Goal: Information Seeking & Learning: Learn about a topic

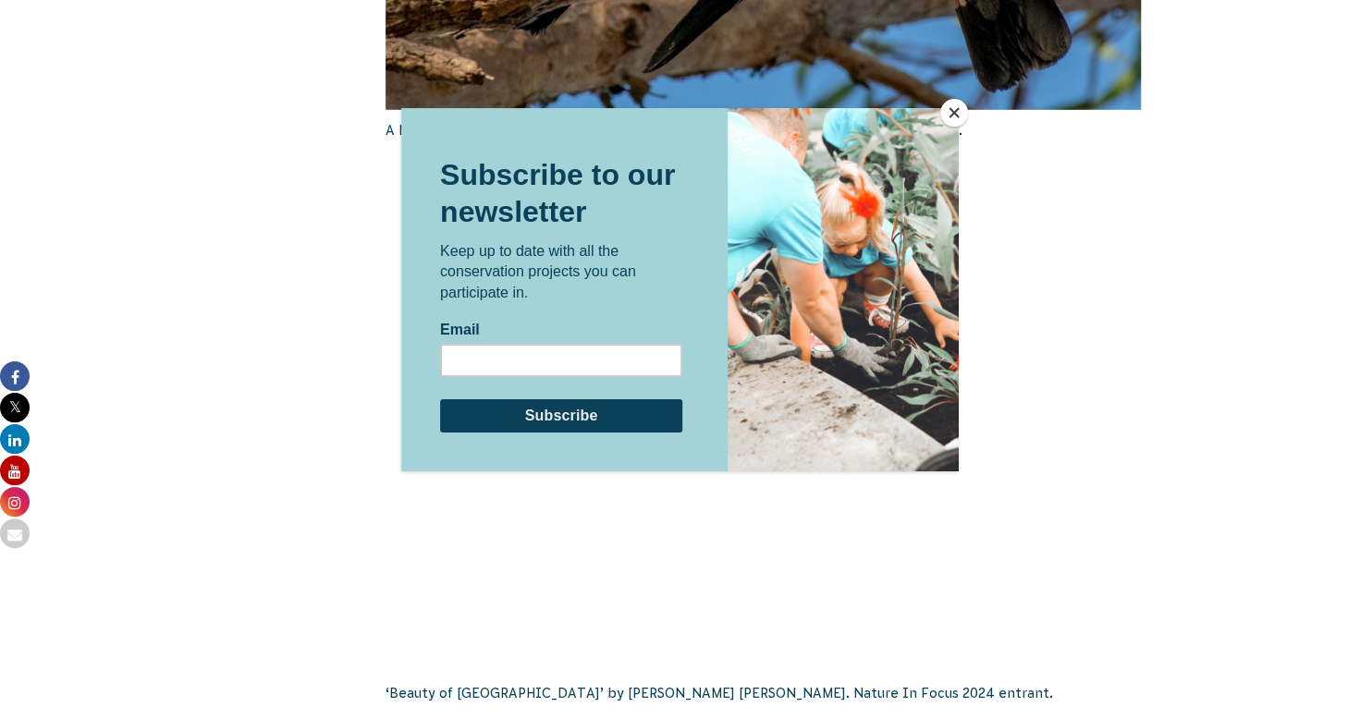
scroll to position [3151, 0]
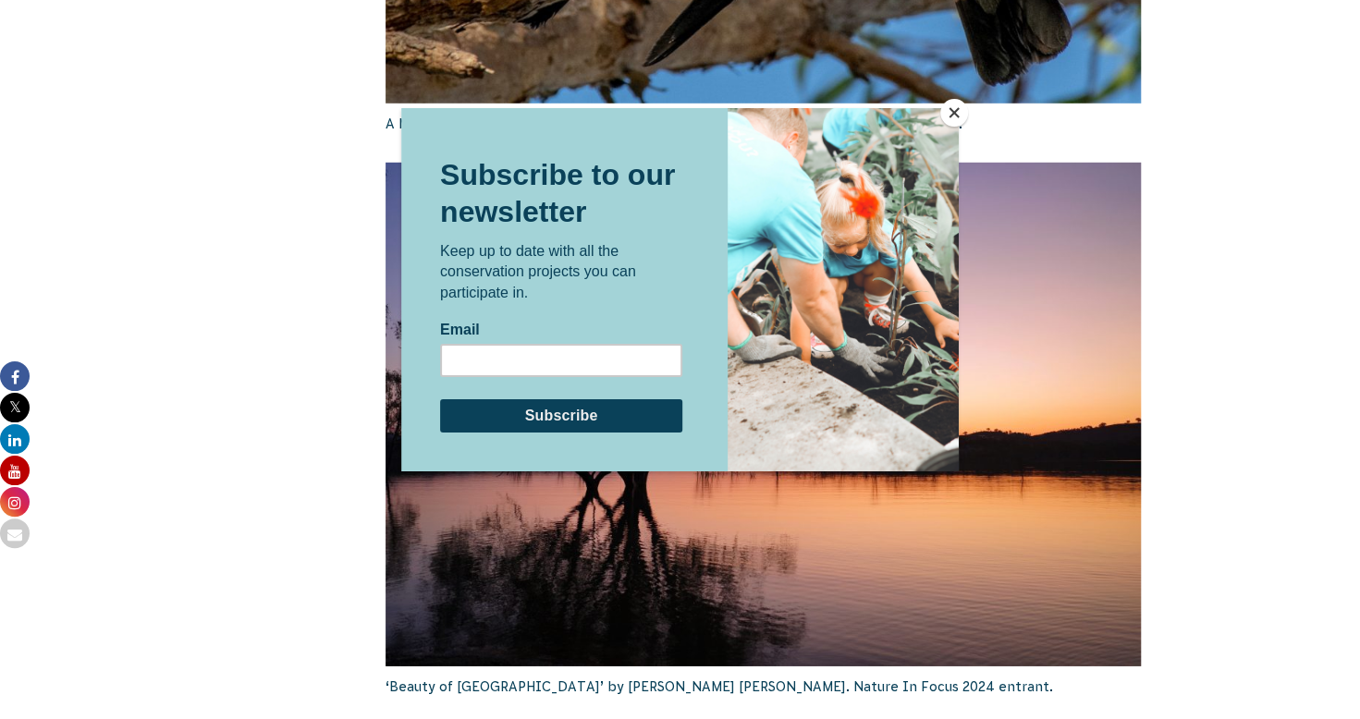
click at [952, 107] on button "Close" at bounding box center [954, 113] width 28 height 28
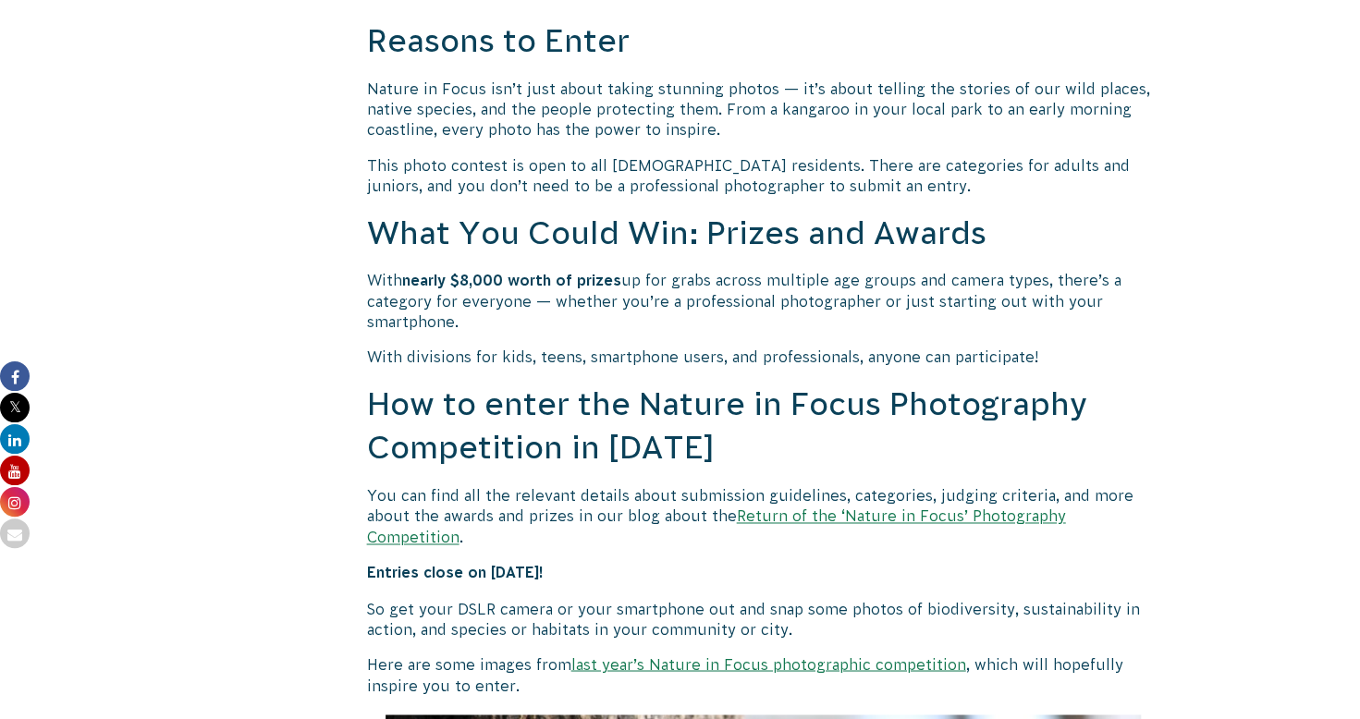
scroll to position [1440, 0]
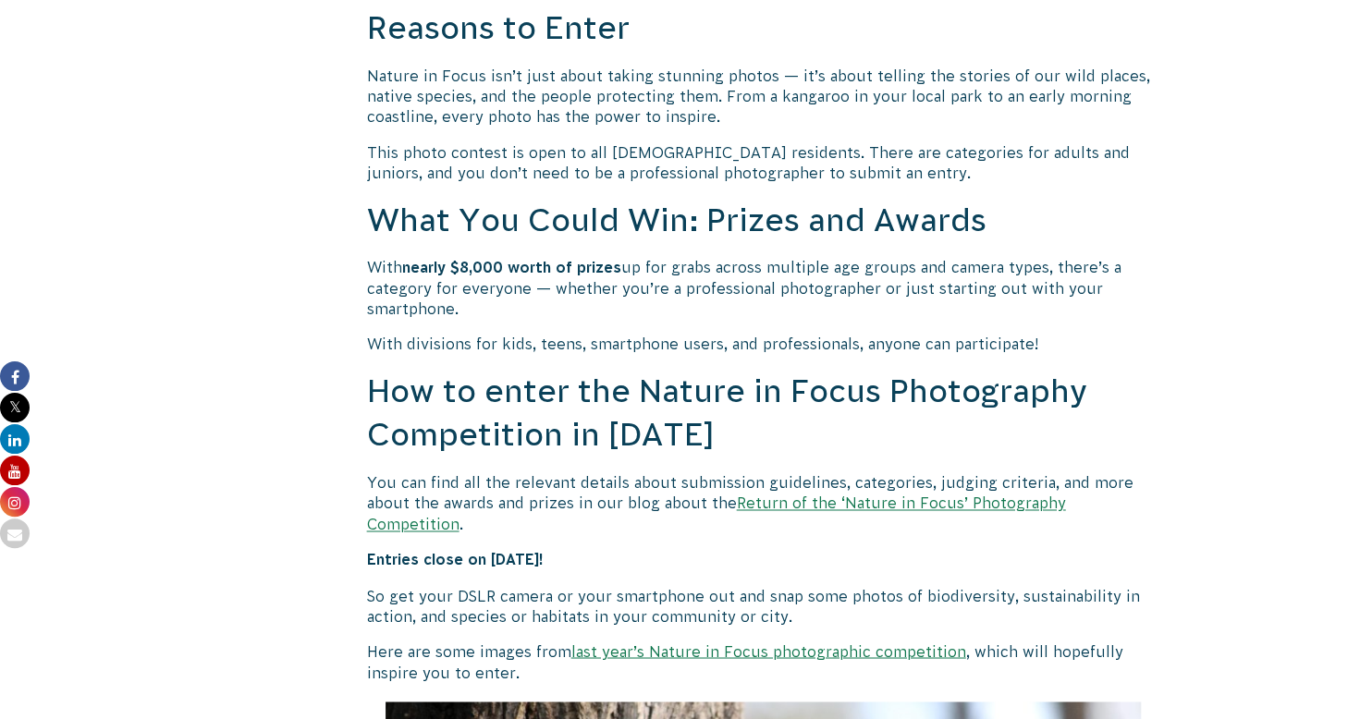
click at [917, 504] on link "Return of the ‘Nature in Focus’ Photography Competition" at bounding box center [716, 513] width 699 height 37
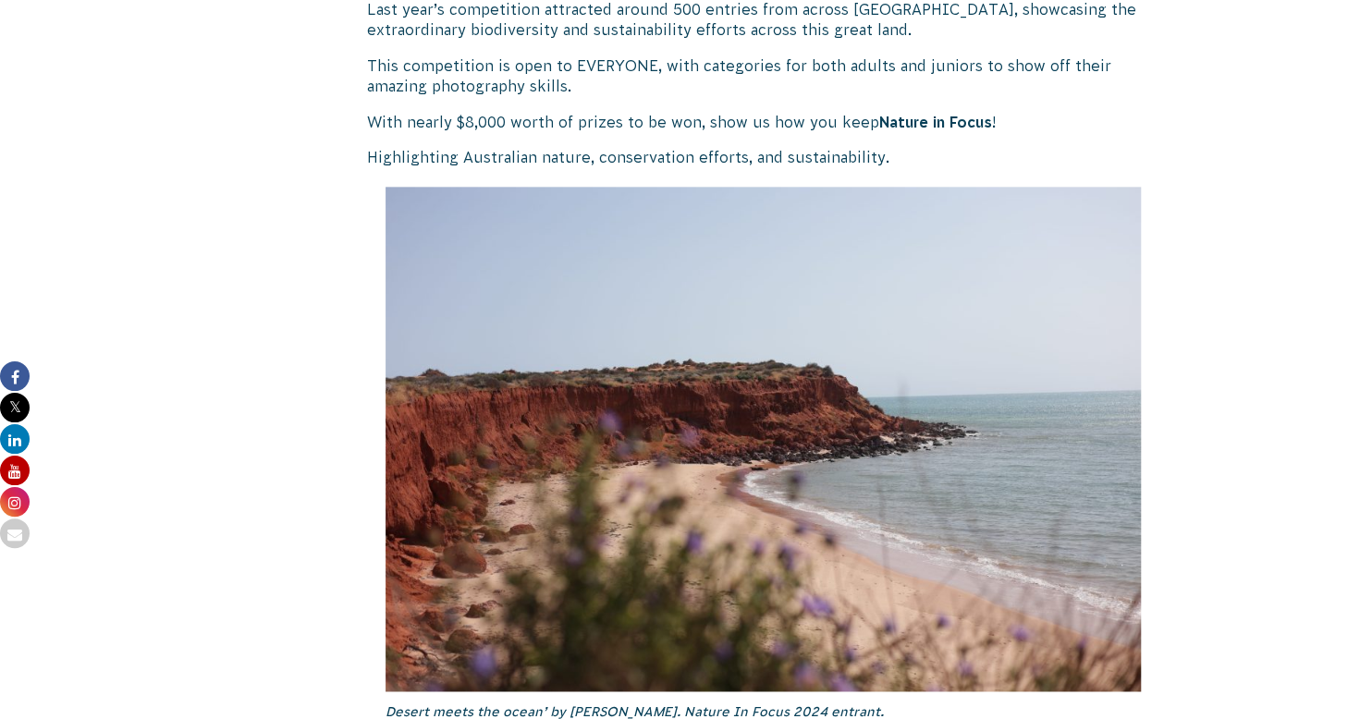
scroll to position [643, 0]
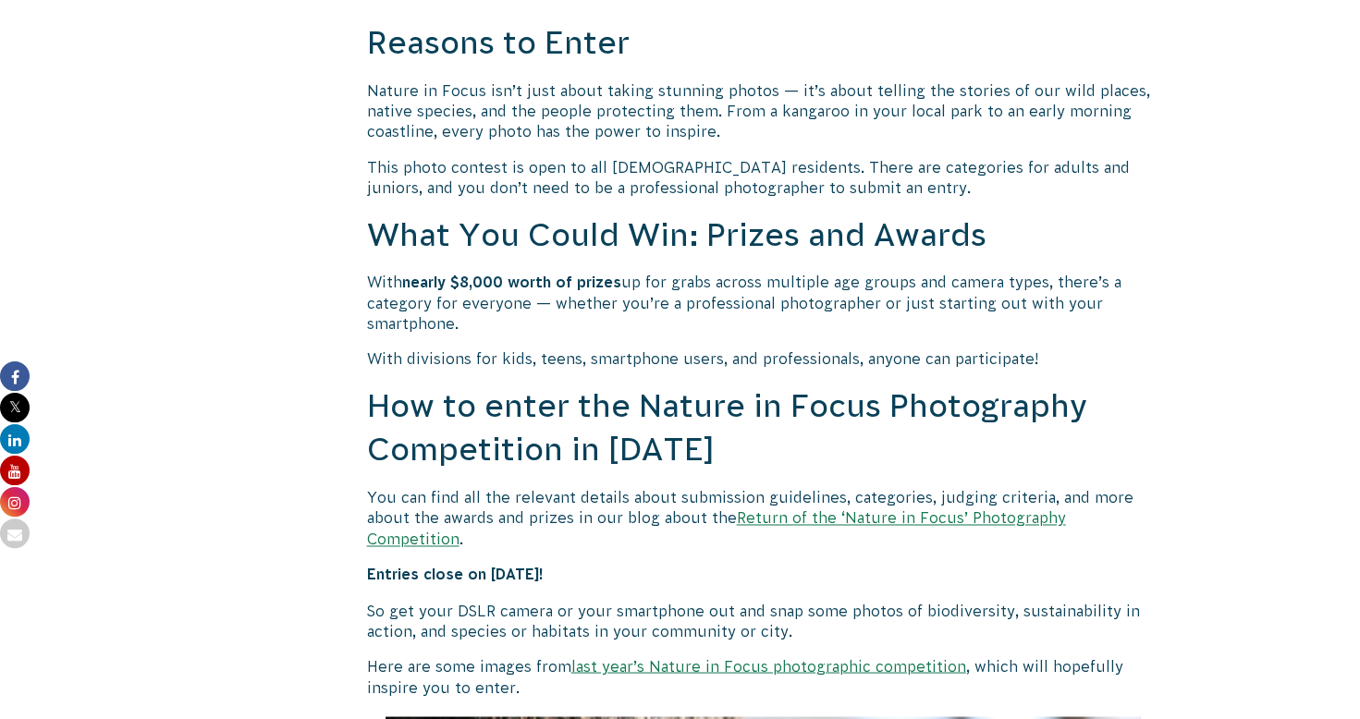
scroll to position [1440, 0]
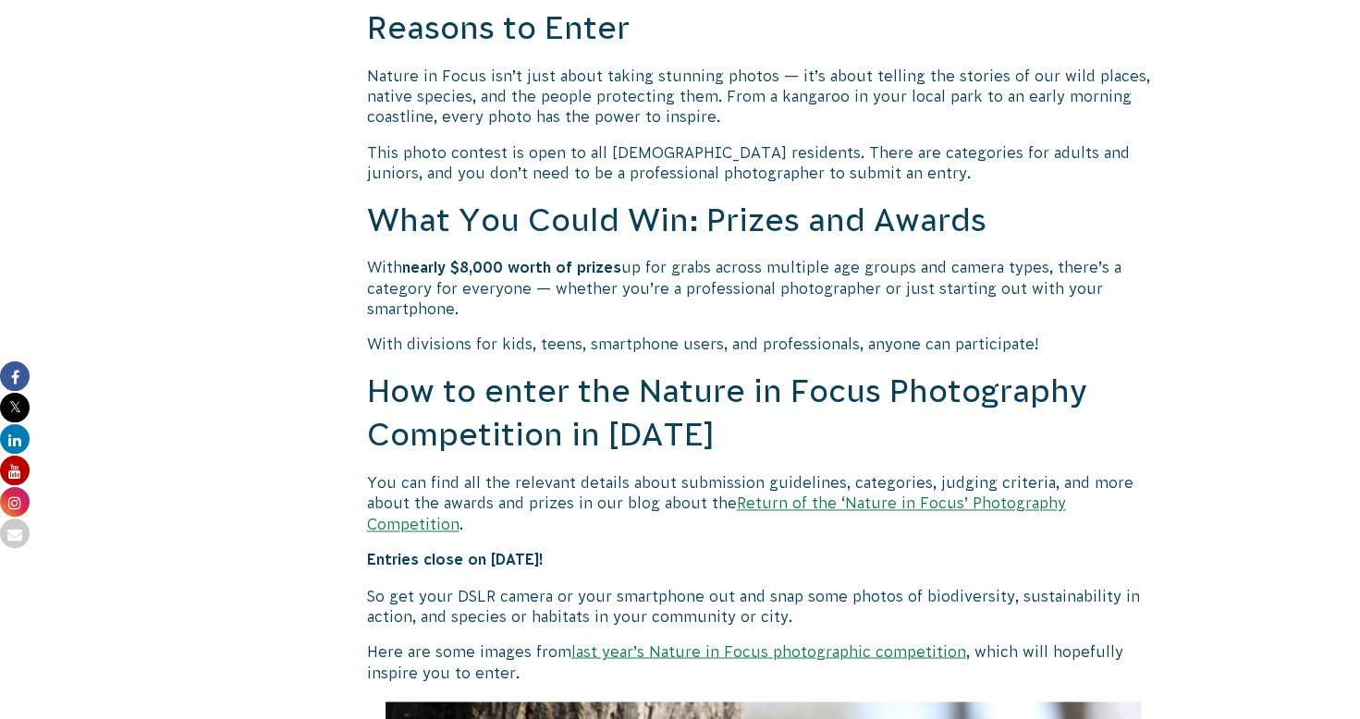
click at [658, 643] on link "last year’s Nature in Focus photographic competition" at bounding box center [768, 651] width 395 height 17
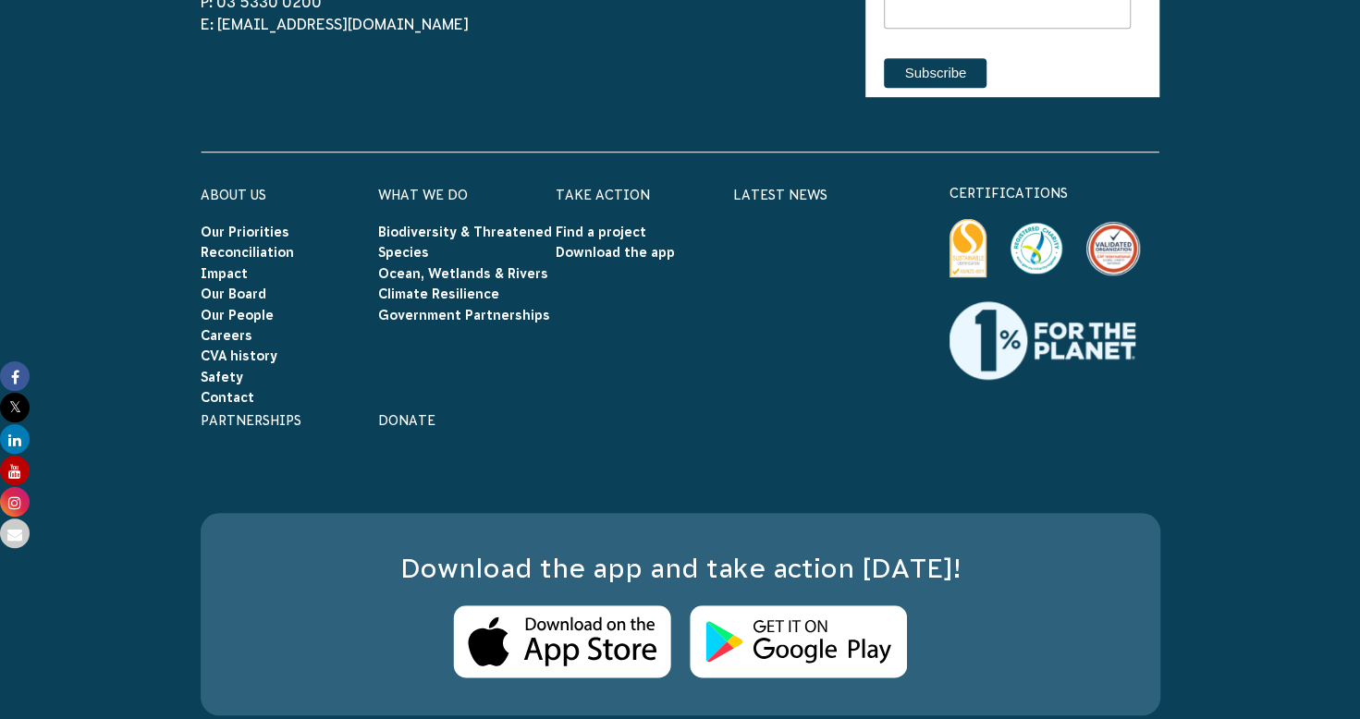
scroll to position [13011, 0]
